Goal: Information Seeking & Learning: Learn about a topic

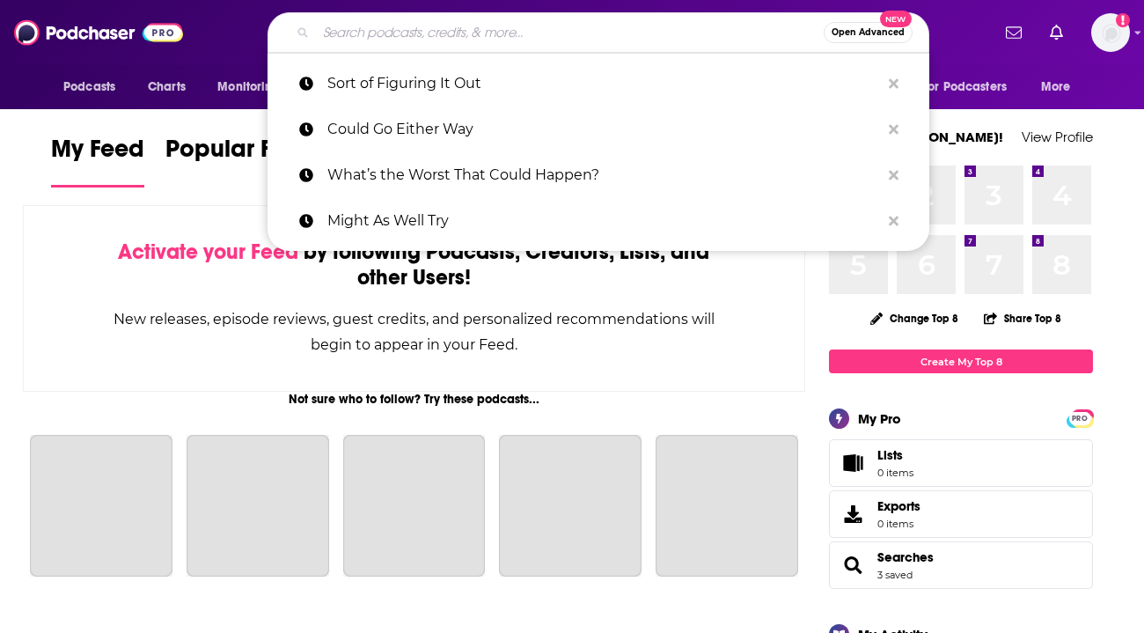
click at [519, 27] on input "Search podcasts, credits, & more..." at bounding box center [570, 32] width 508 height 28
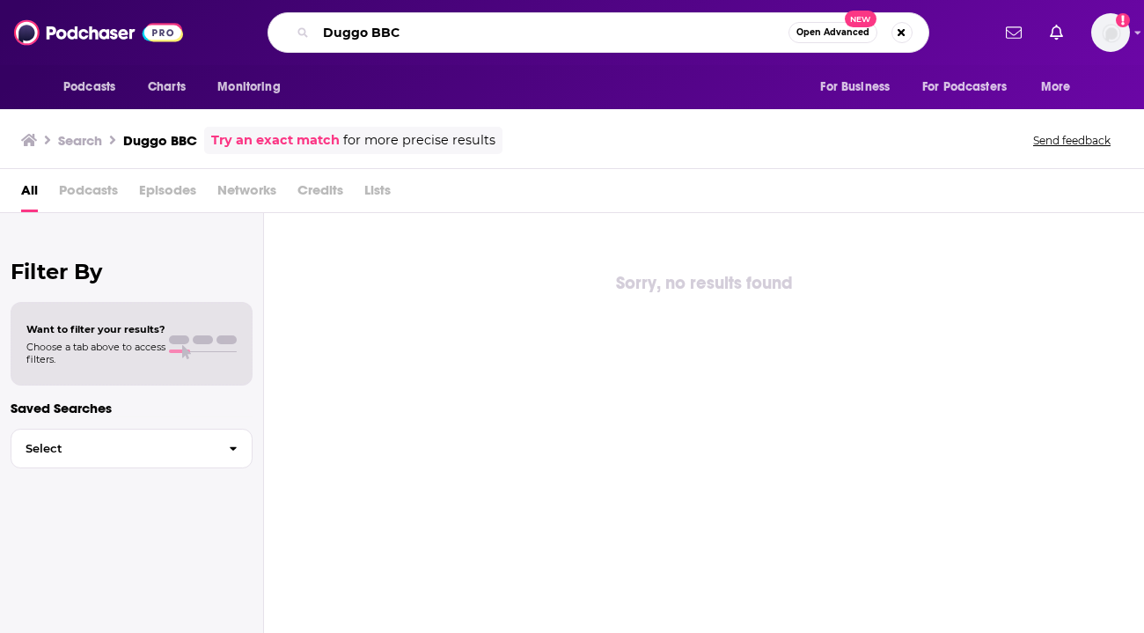
click at [544, 26] on input "Duggo BBC" at bounding box center [552, 32] width 473 height 28
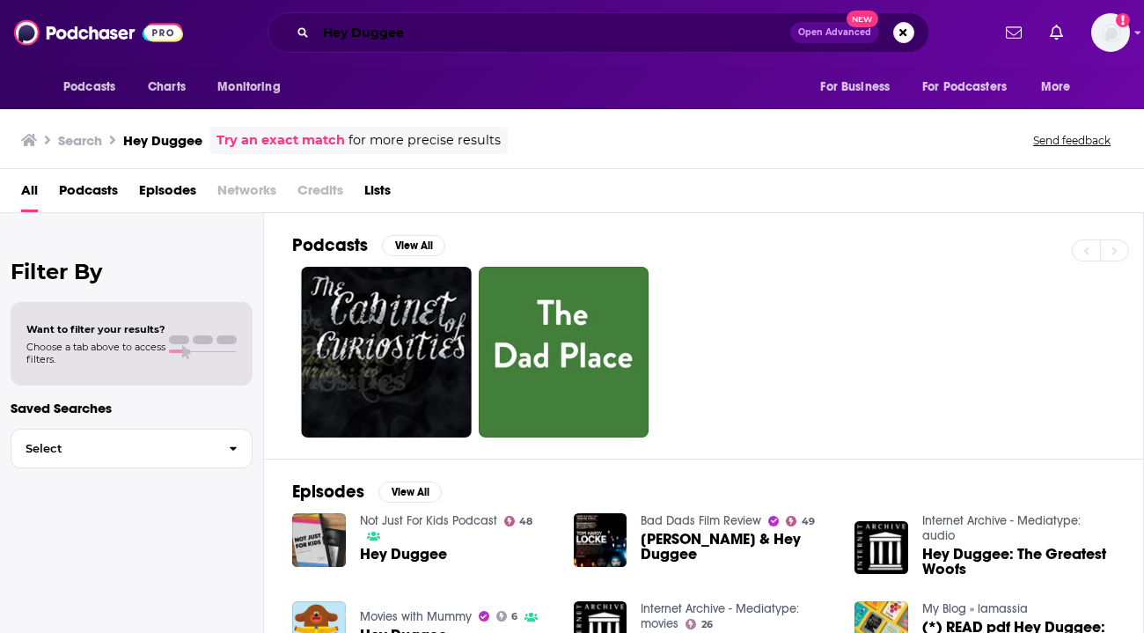
click at [565, 26] on input "Hey Duggee" at bounding box center [553, 32] width 474 height 28
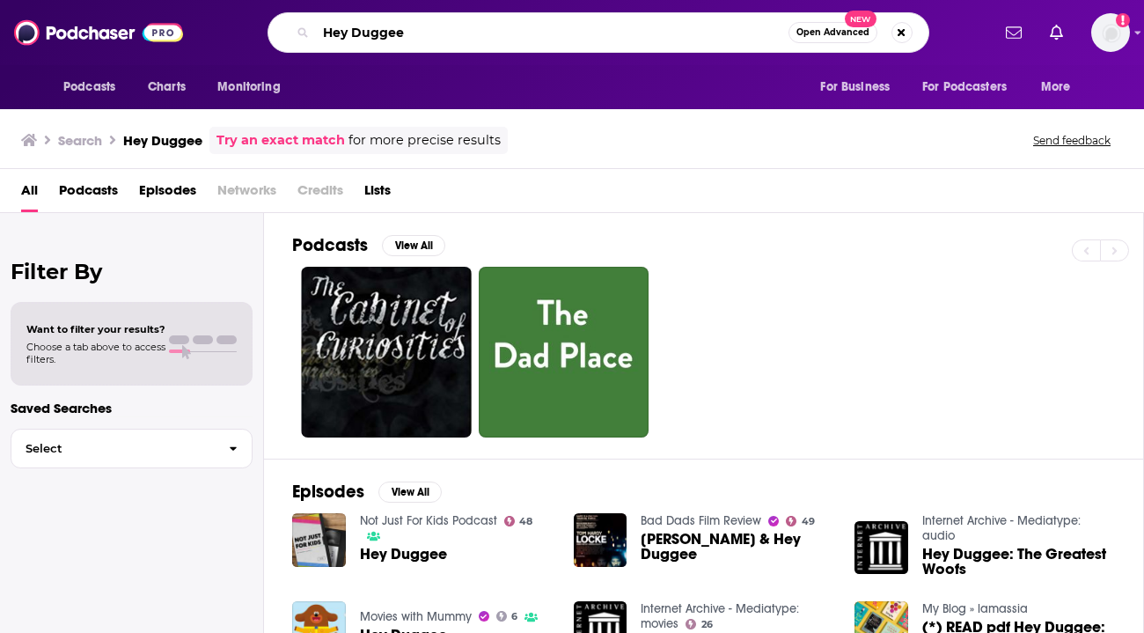
click at [565, 26] on input "Hey Duggee" at bounding box center [552, 32] width 473 height 28
type input "Brains On!"
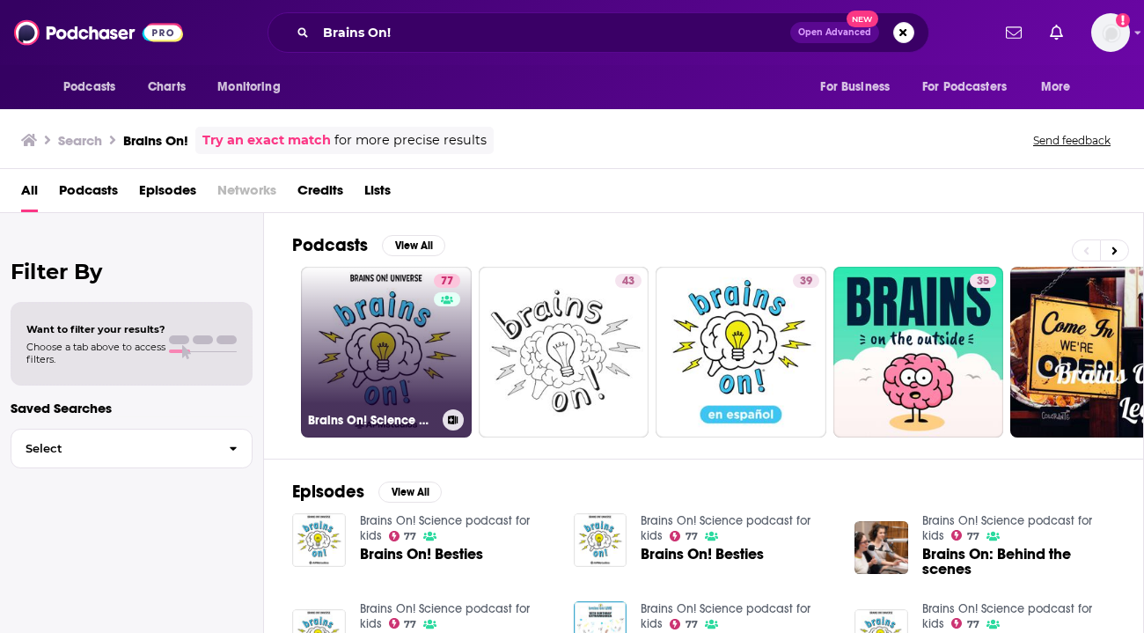
click at [355, 349] on link "77 Brains On! Science podcast for kids" at bounding box center [386, 352] width 171 height 171
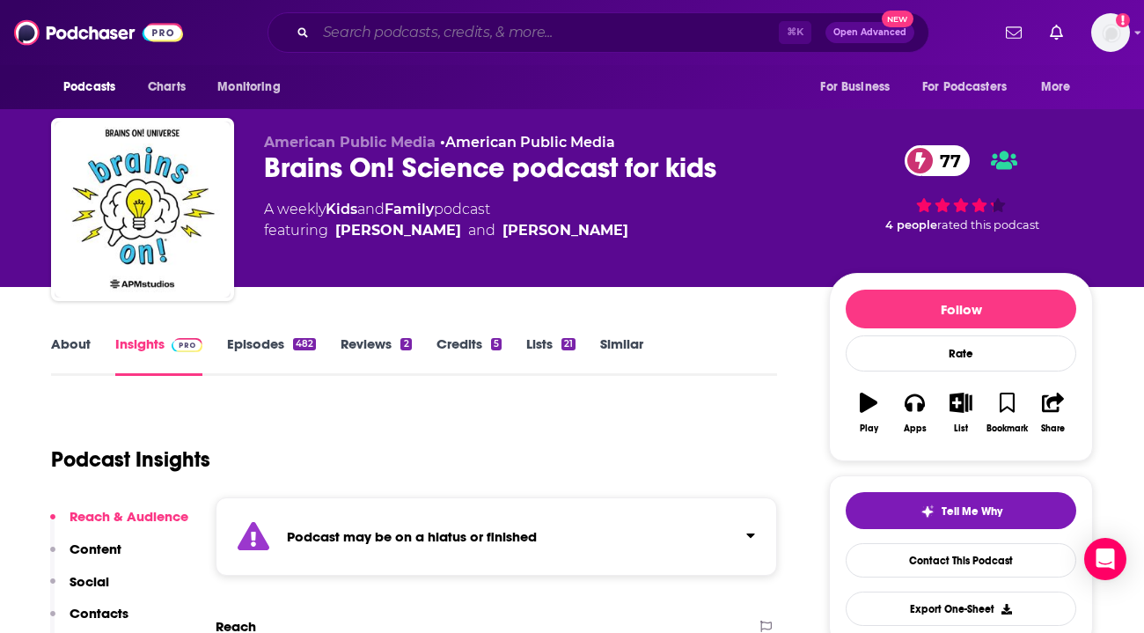
click at [482, 31] on input "Search podcasts, credits, & more..." at bounding box center [547, 32] width 463 height 28
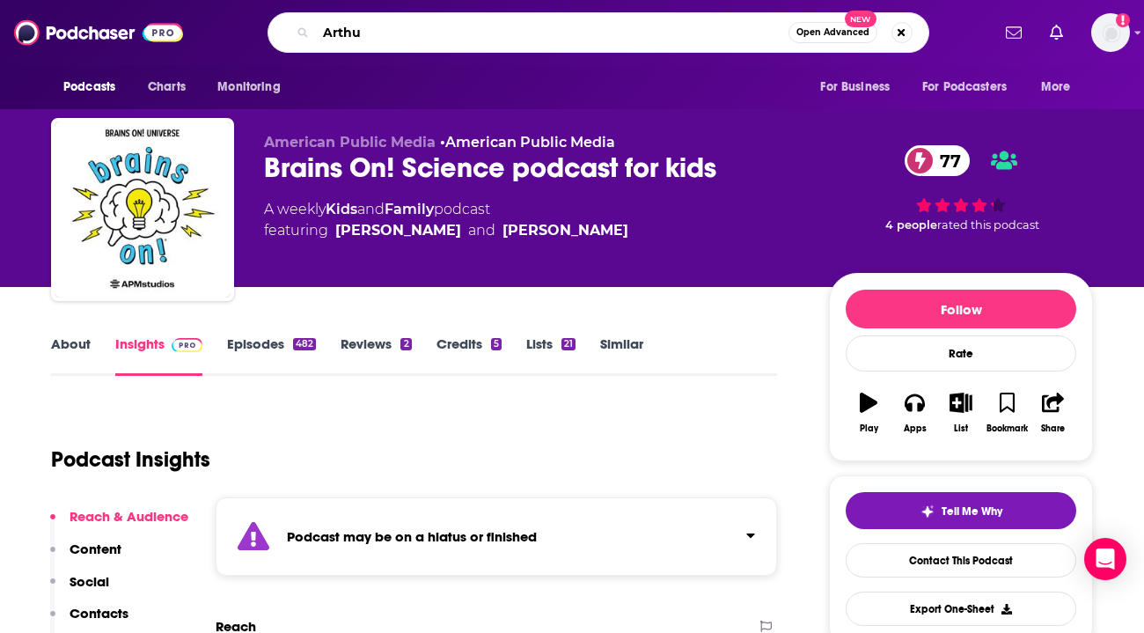
type input "[PERSON_NAME]"
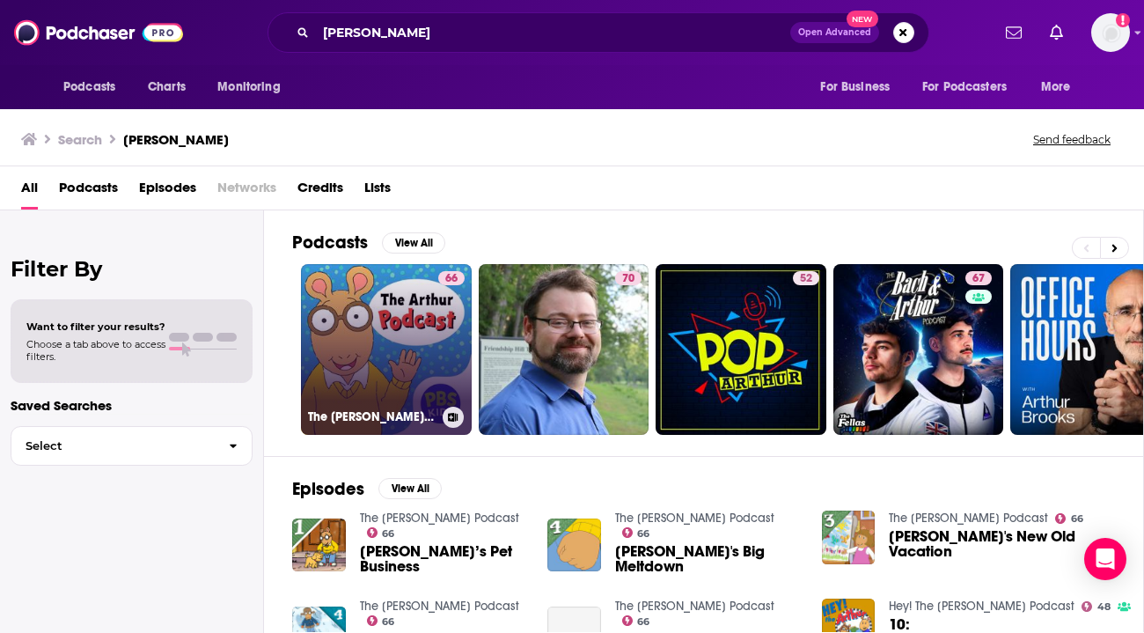
click at [349, 337] on link "66 The [PERSON_NAME] Podcast" at bounding box center [386, 349] width 171 height 171
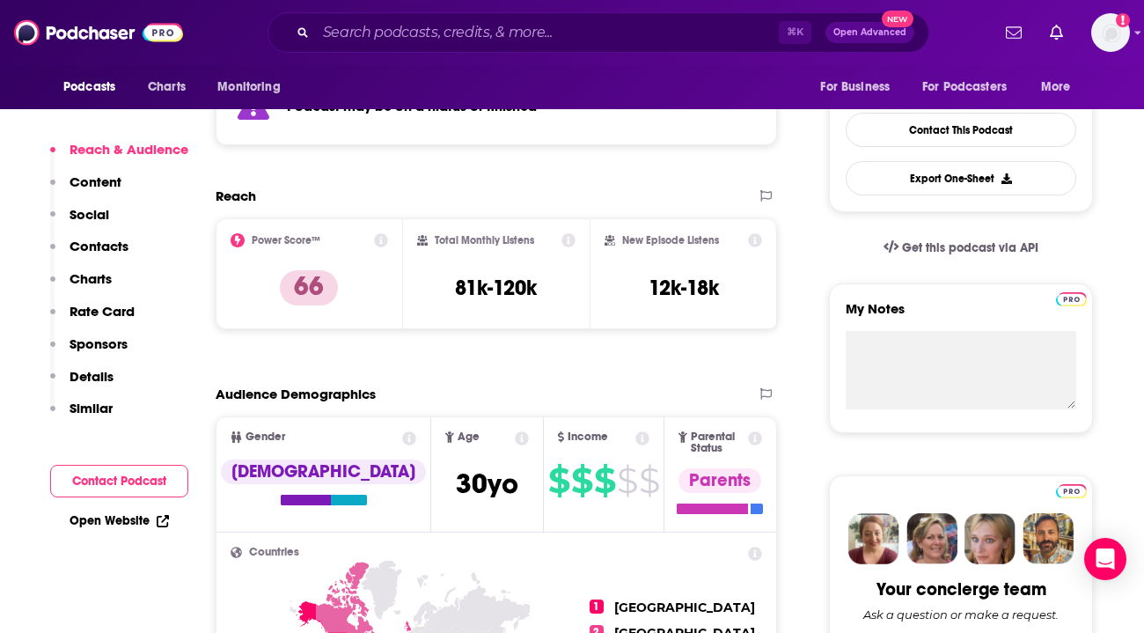
scroll to position [458, 0]
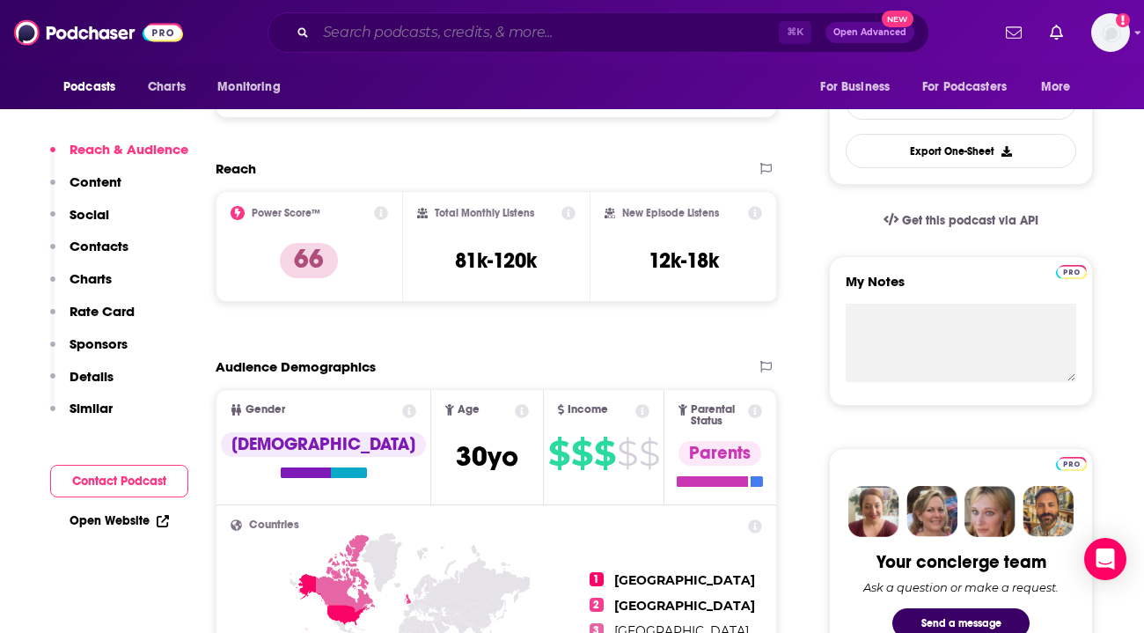
click at [467, 26] on input "Search podcasts, credits, & more..." at bounding box center [547, 32] width 463 height 28
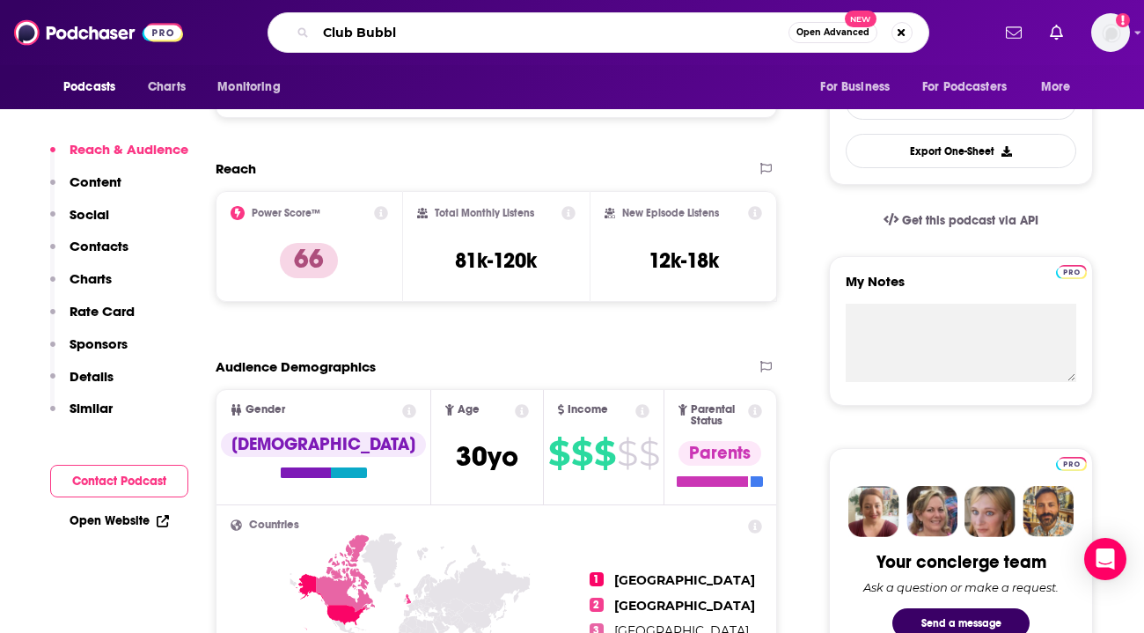
type input "Club Bubble"
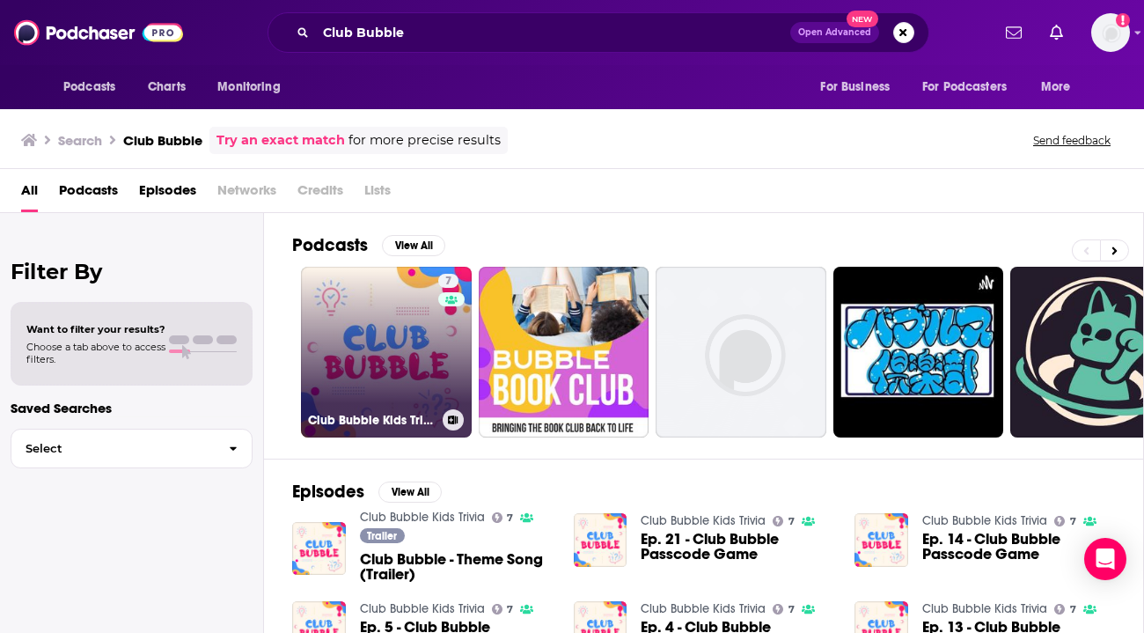
click at [337, 349] on link "7 Club Bubble Kids Trivia" at bounding box center [386, 352] width 171 height 171
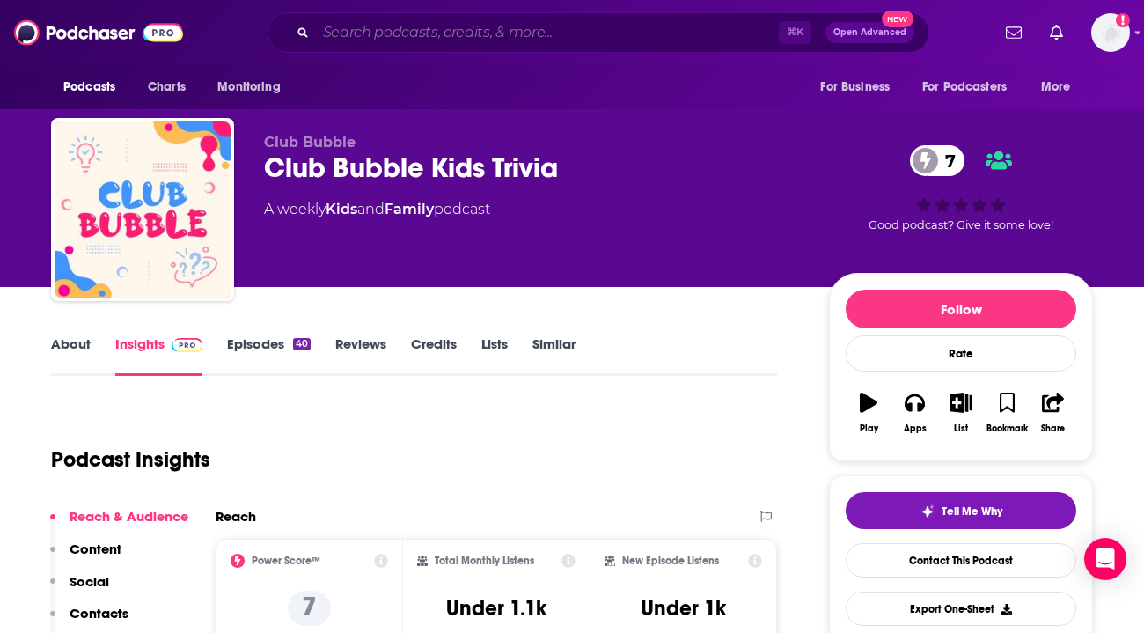
click at [371, 33] on input "Search podcasts, credits, & more..." at bounding box center [547, 32] width 463 height 28
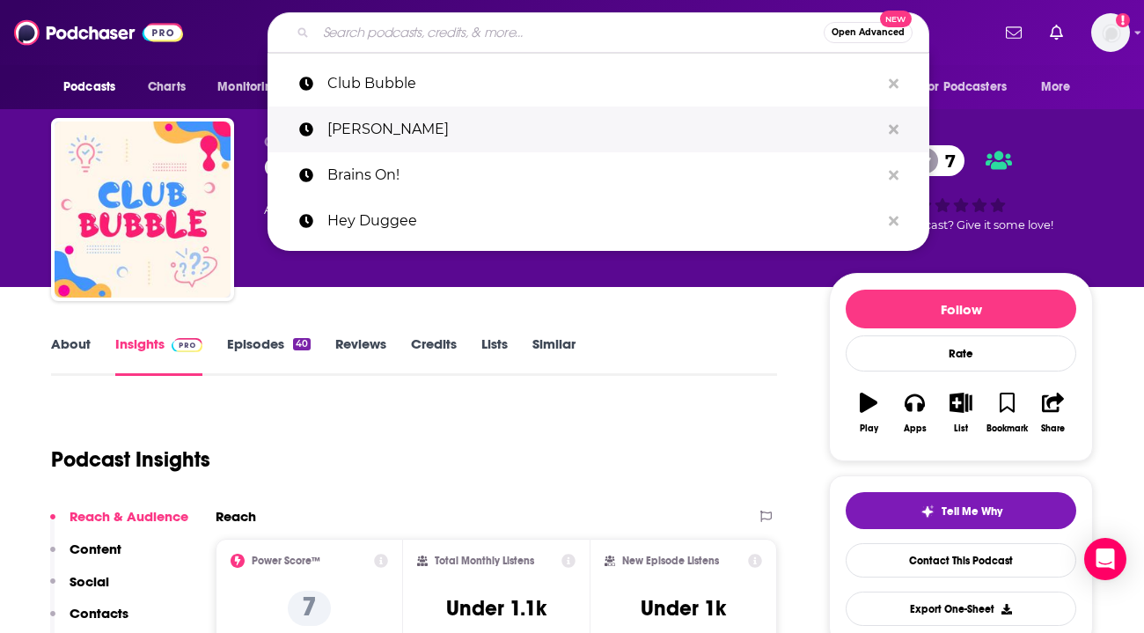
click at [349, 137] on p "[PERSON_NAME]" at bounding box center [603, 130] width 553 height 46
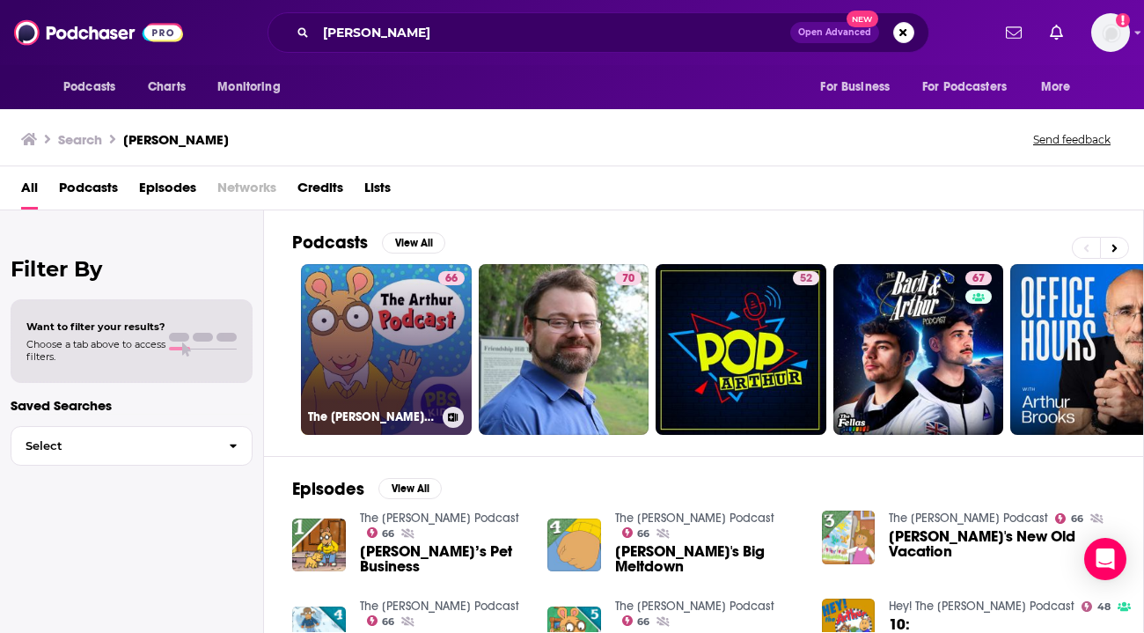
click at [341, 291] on link "66 The [PERSON_NAME] Podcast" at bounding box center [386, 349] width 171 height 171
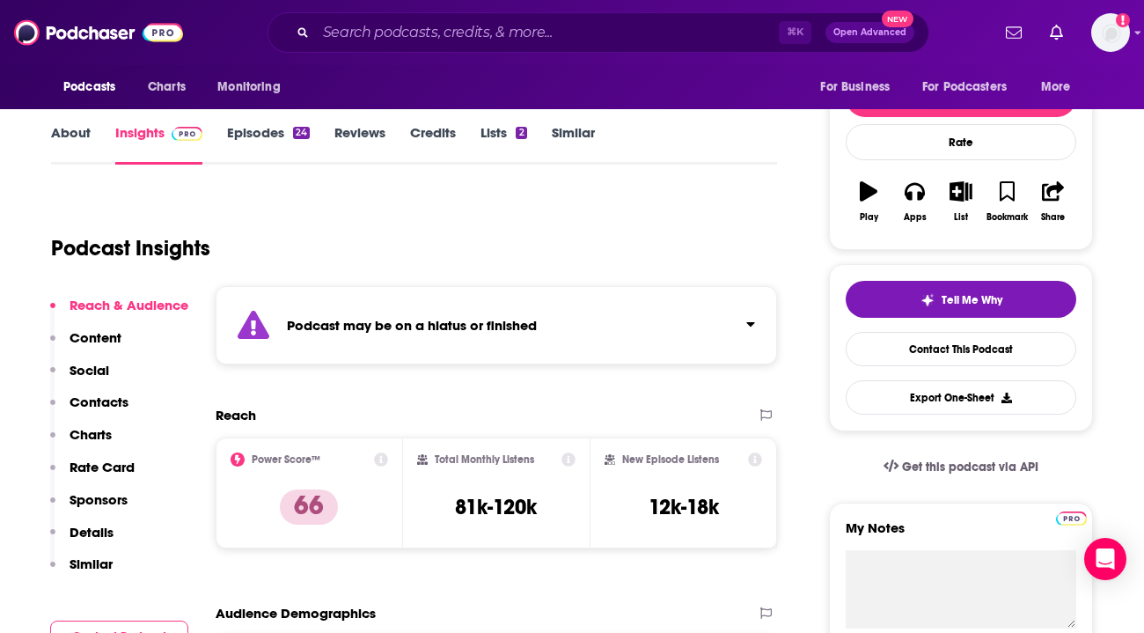
scroll to position [176, 0]
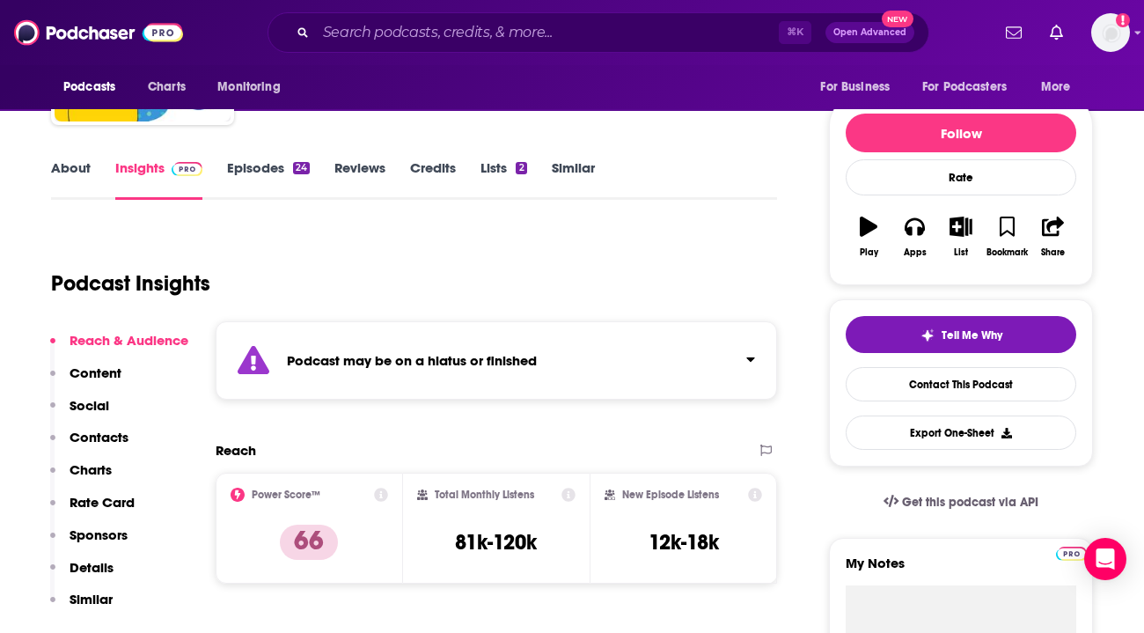
click at [281, 165] on link "Episodes 24" at bounding box center [268, 179] width 83 height 40
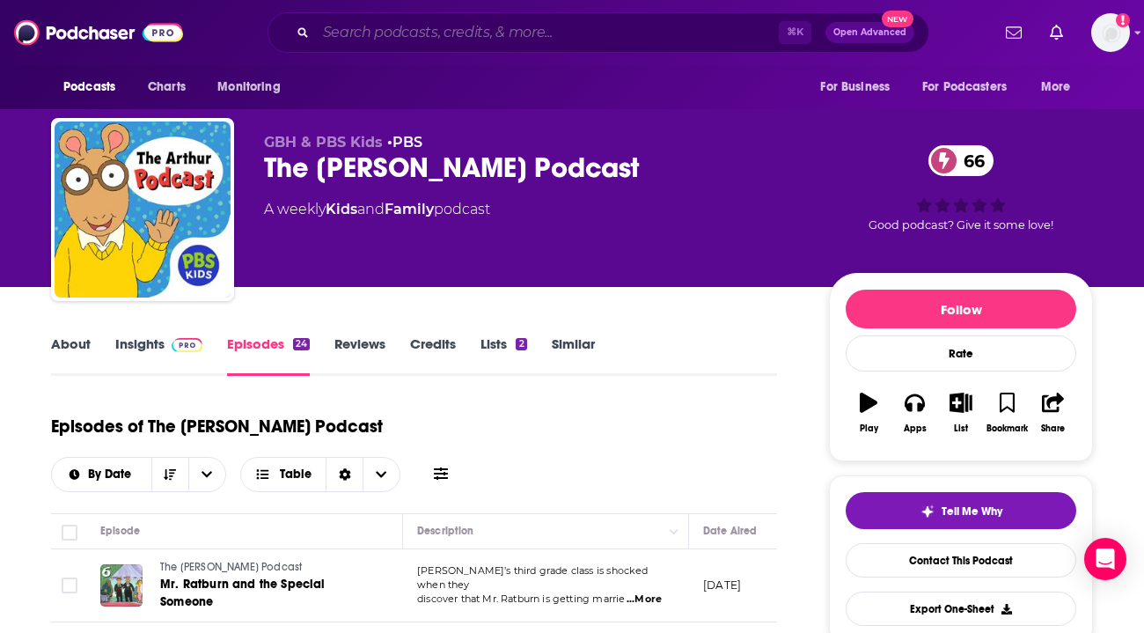
click at [390, 22] on input "Search podcasts, credits, & more..." at bounding box center [547, 32] width 463 height 28
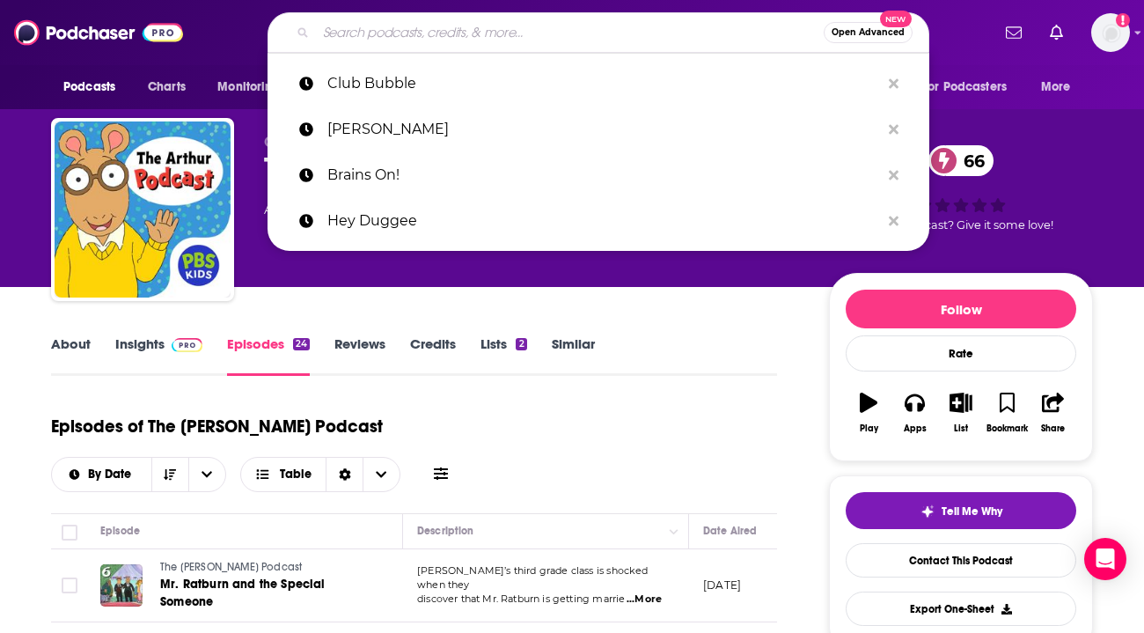
type input "o"
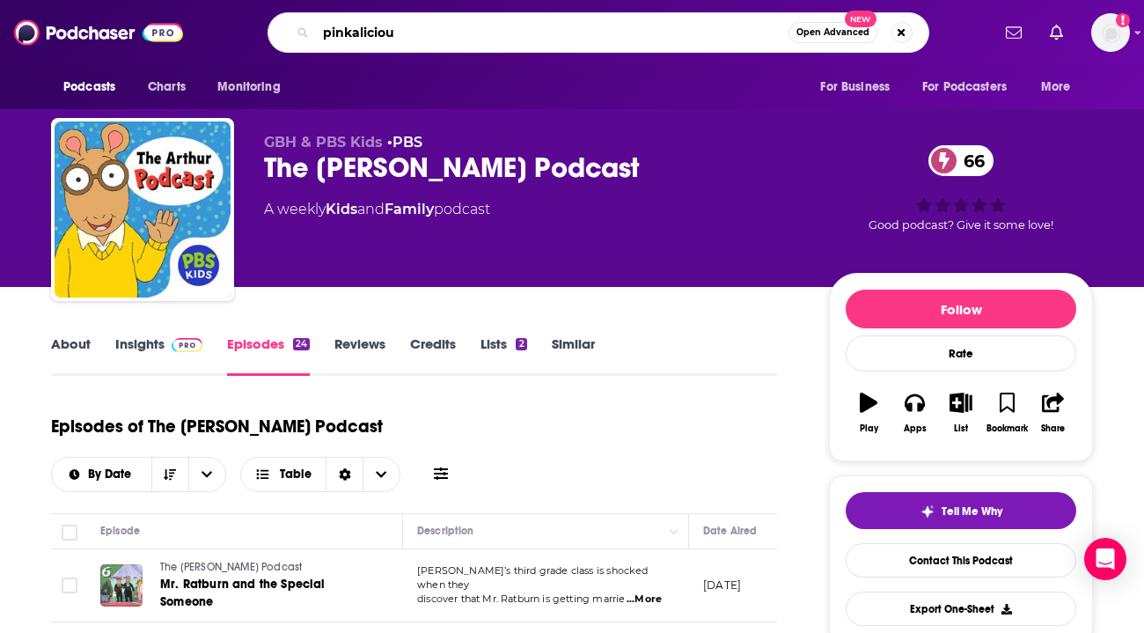
type input "pinkalicious"
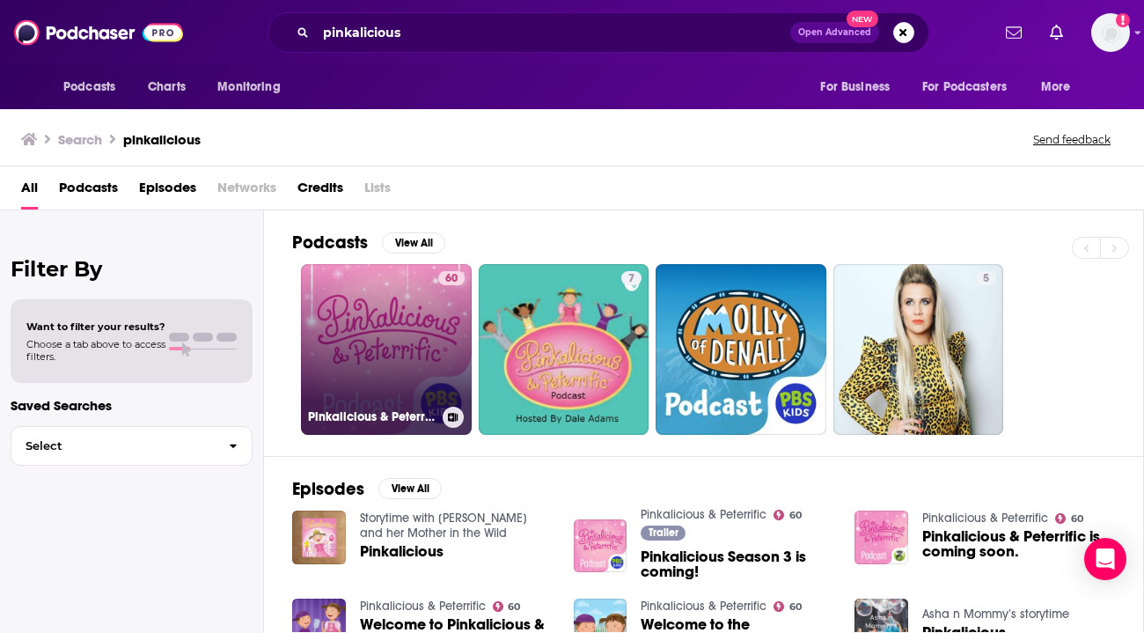
click at [329, 314] on link "60 Pinkalicious & Peterrific" at bounding box center [386, 349] width 171 height 171
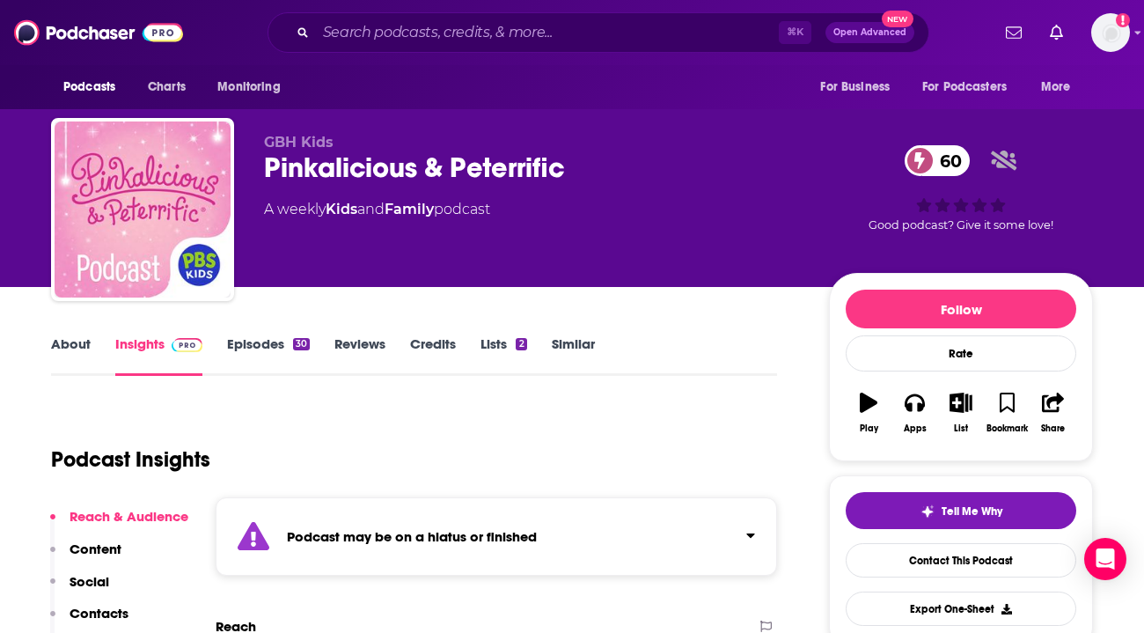
click at [280, 339] on link "Episodes 30" at bounding box center [268, 355] width 83 height 40
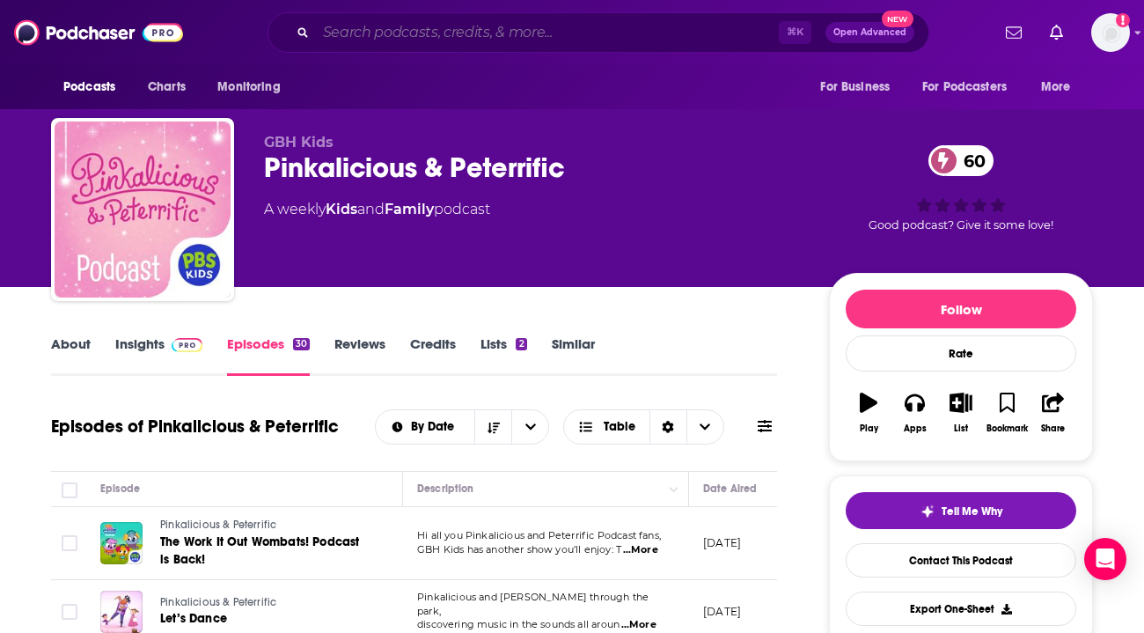
click at [413, 39] on input "Search podcasts, credits, & more..." at bounding box center [547, 32] width 463 height 28
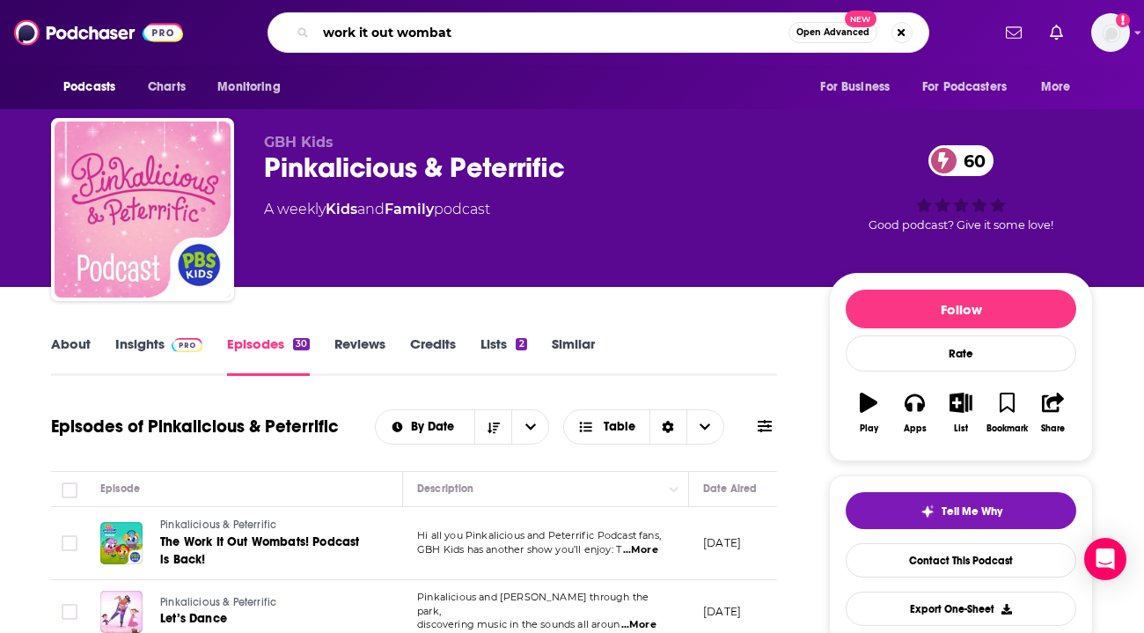
type input "work it out wombats"
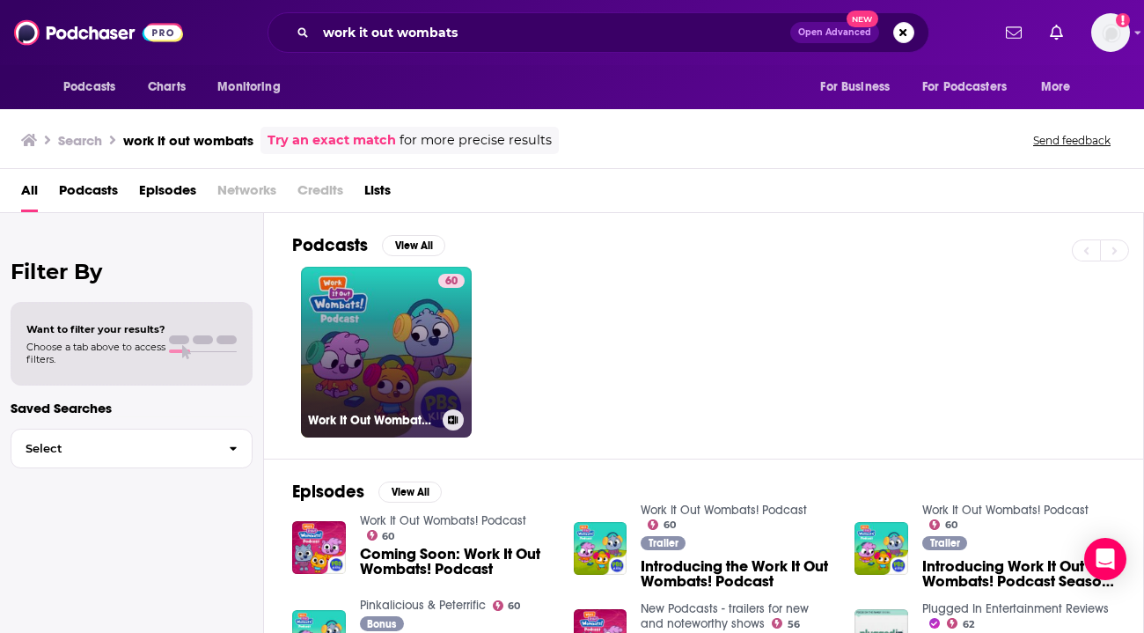
click at [351, 286] on link "60 Work It Out Wombats! Podcast" at bounding box center [386, 352] width 171 height 171
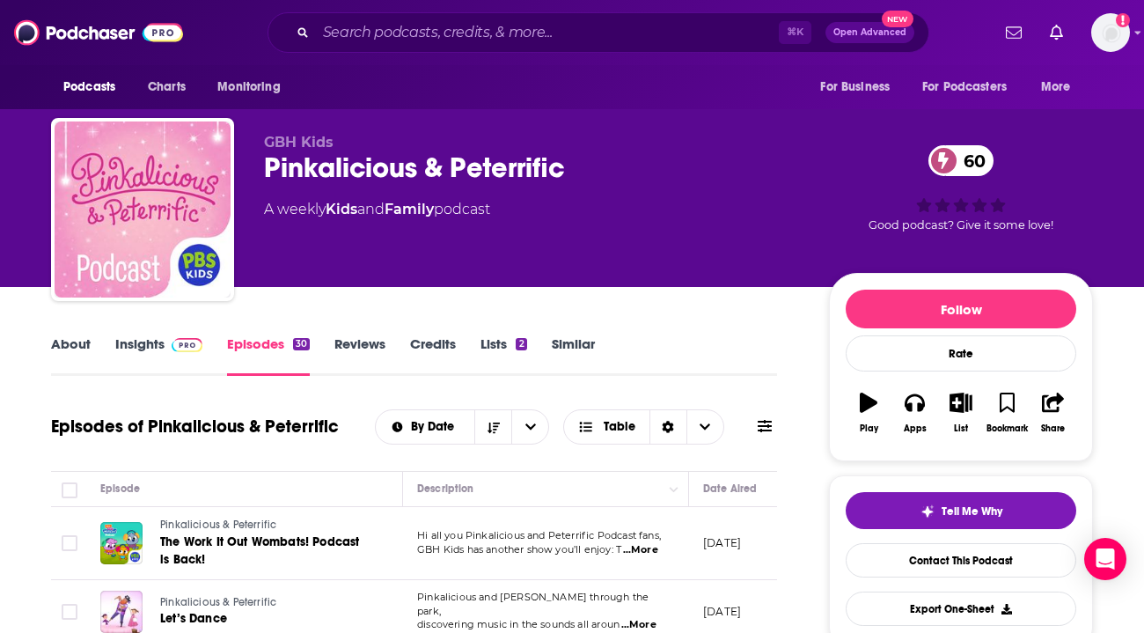
click at [124, 339] on link "Insights" at bounding box center [158, 355] width 87 height 40
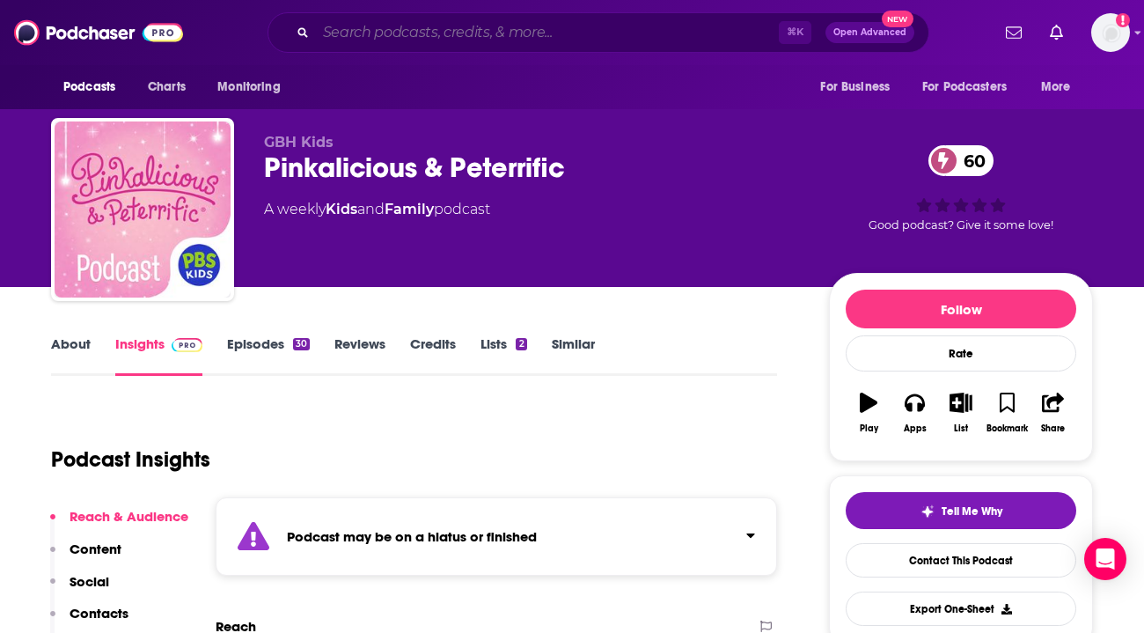
click at [386, 26] on input "Search podcasts, credits, & more..." at bounding box center [547, 32] width 463 height 28
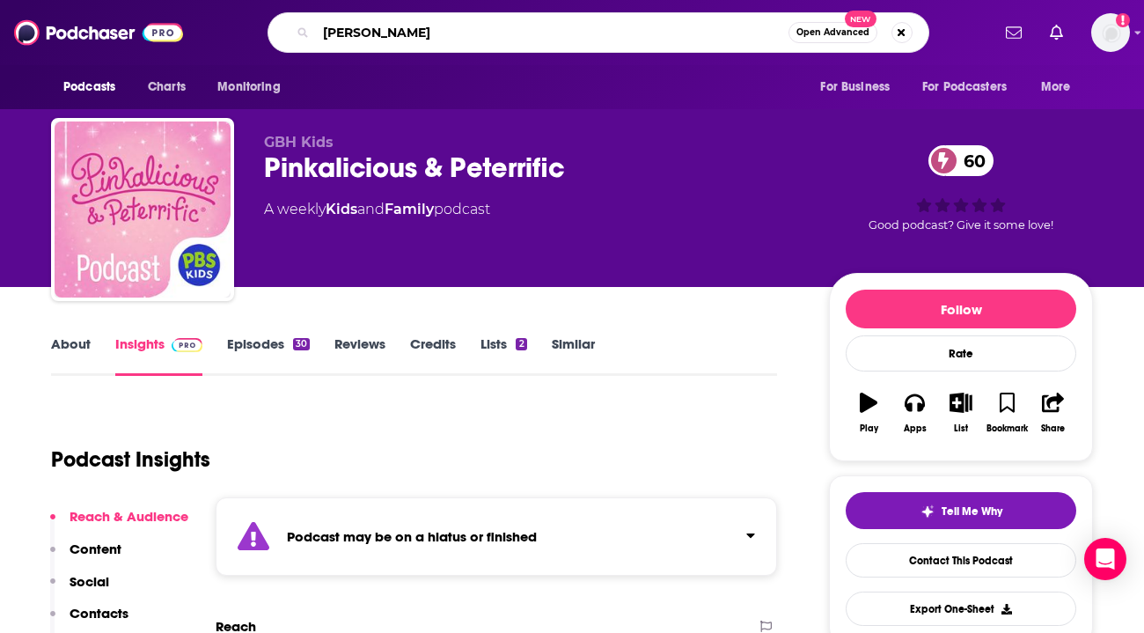
type input "[PERSON_NAME]"
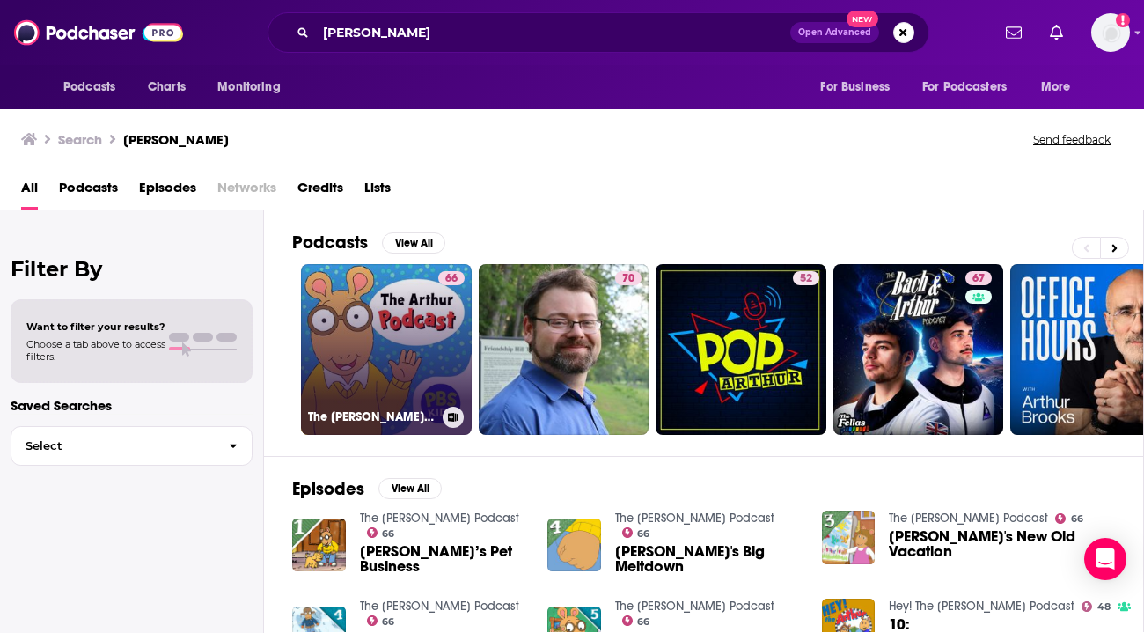
click at [364, 339] on link "66 The [PERSON_NAME] Podcast" at bounding box center [386, 349] width 171 height 171
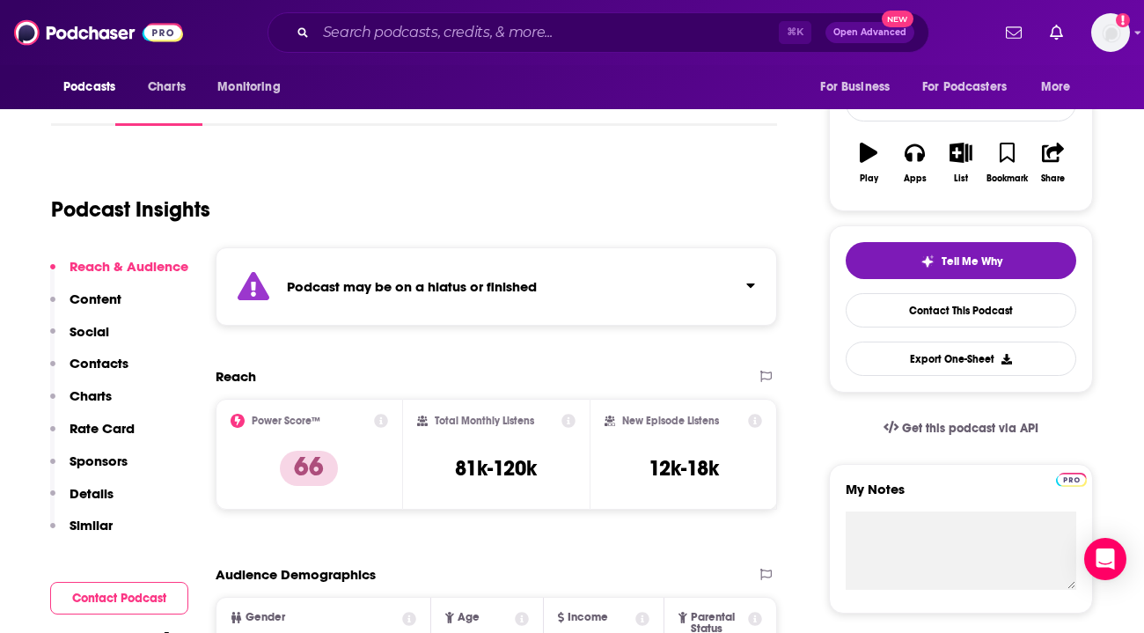
scroll to position [246, 0]
